Goal: Entertainment & Leisure: Consume media (video, audio)

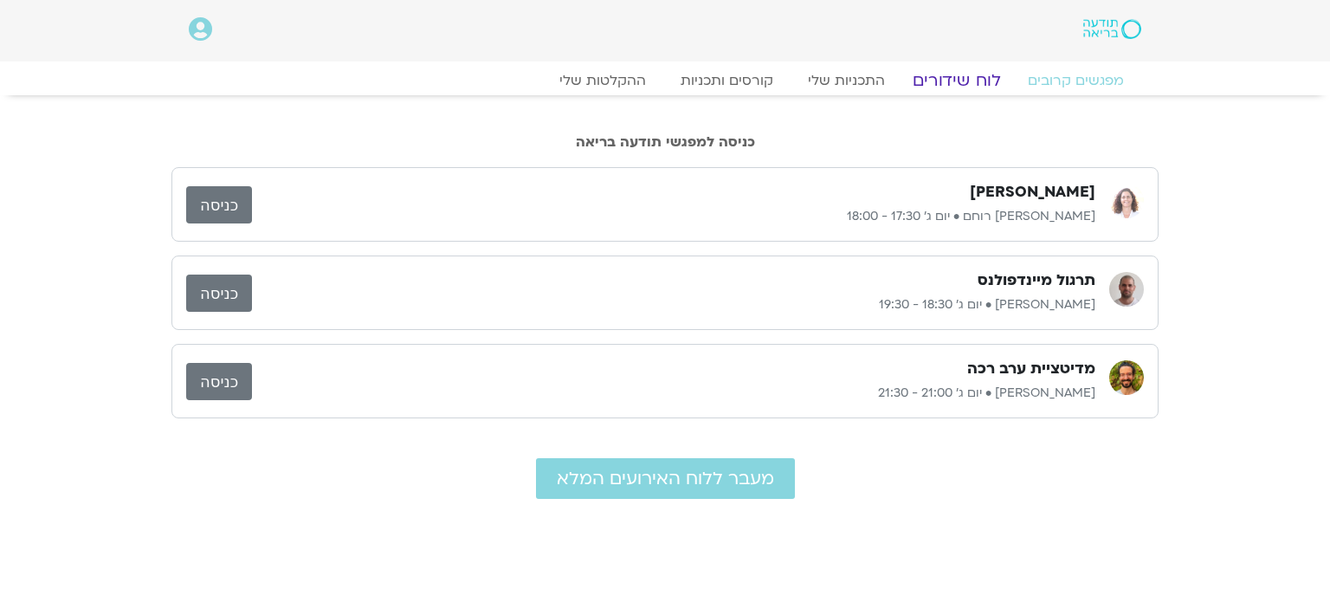
click at [950, 86] on link "לוח שידורים" at bounding box center [957, 80] width 130 height 21
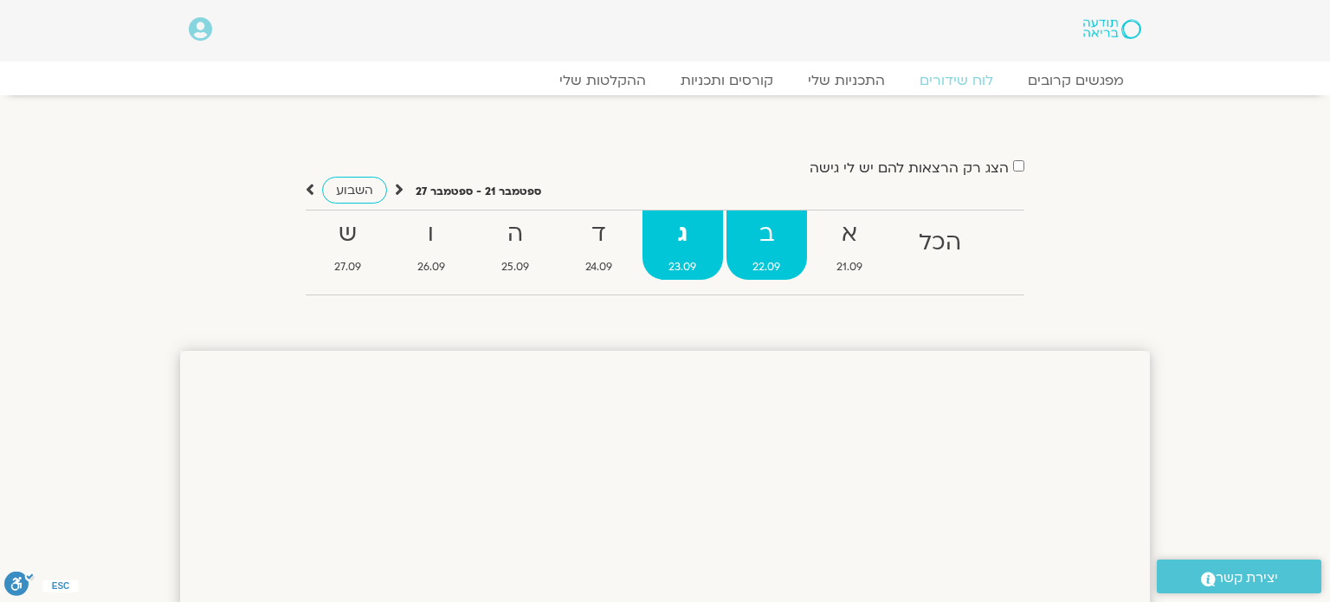
click at [768, 249] on strong "ב" at bounding box center [766, 234] width 81 height 39
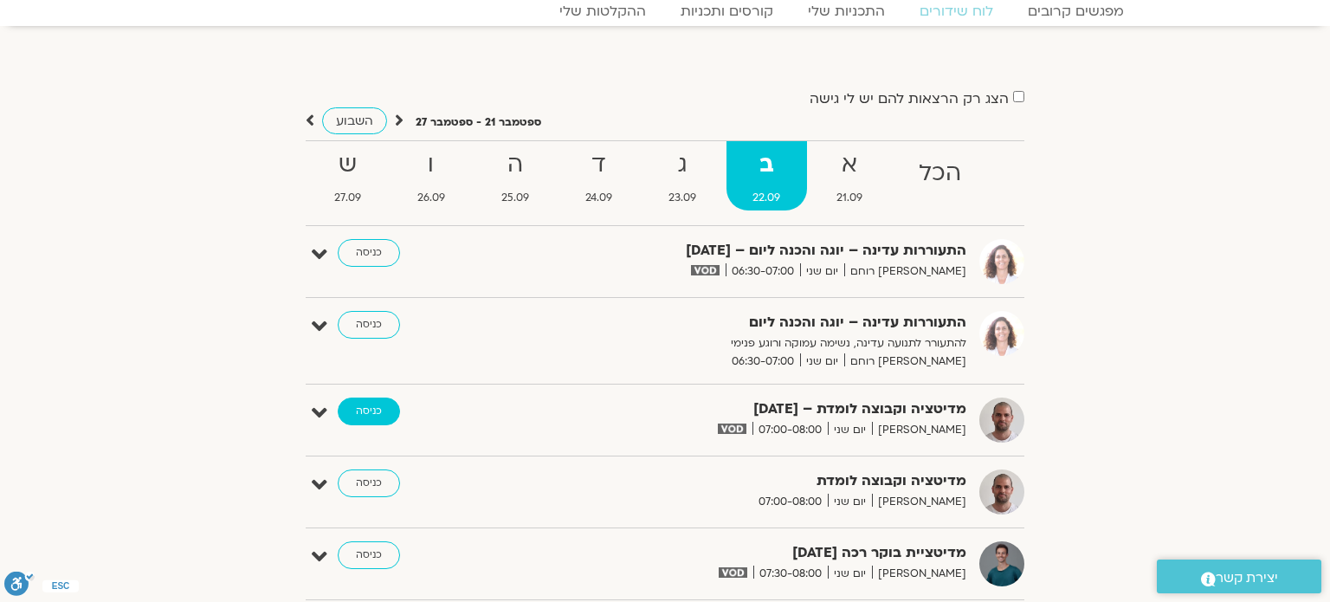
click at [380, 416] on link "כניסה" at bounding box center [369, 411] width 62 height 28
